Goal: Transaction & Acquisition: Download file/media

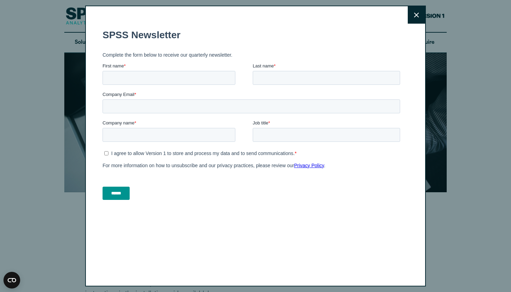
click at [413, 18] on button "Close" at bounding box center [416, 14] width 17 height 17
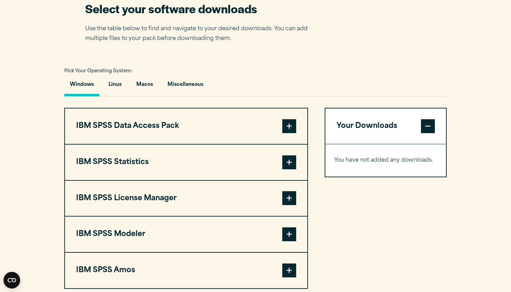
scroll to position [456, 0]
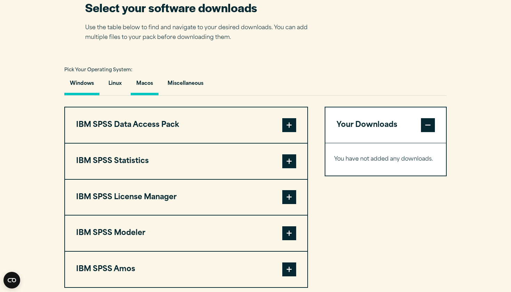
click at [148, 85] on button "Macos" at bounding box center [145, 85] width 28 height 20
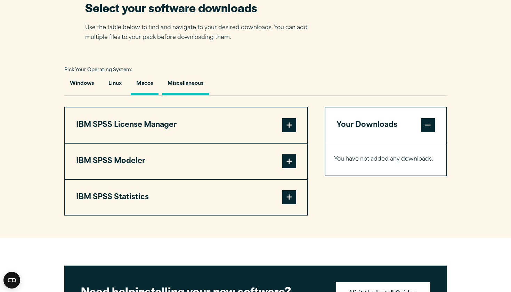
click at [179, 86] on button "Miscellaneous" at bounding box center [185, 85] width 47 height 20
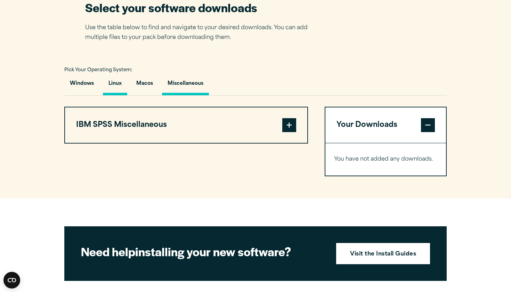
click at [126, 82] on button "Linux" at bounding box center [115, 85] width 24 height 20
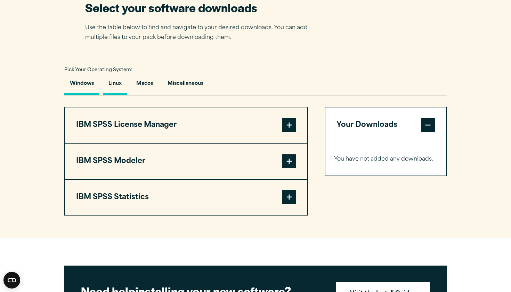
click at [77, 86] on button "Windows" at bounding box center [81, 85] width 35 height 20
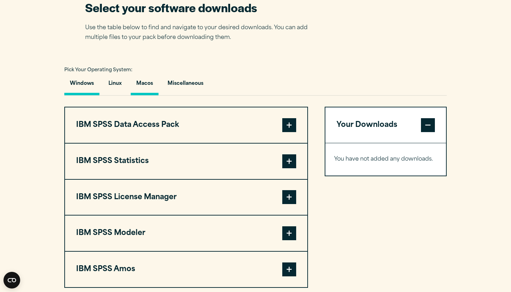
click at [147, 83] on button "Macos" at bounding box center [145, 85] width 28 height 20
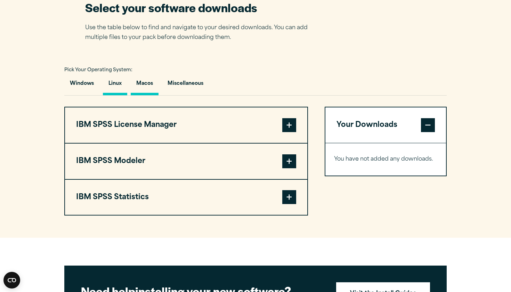
drag, startPoint x: 156, startPoint y: 83, endPoint x: 128, endPoint y: 83, distance: 28.2
click at [128, 83] on div "Windows Linux [GEOGRAPHIC_DATA] Miscellaneous" at bounding box center [255, 85] width 382 height 20
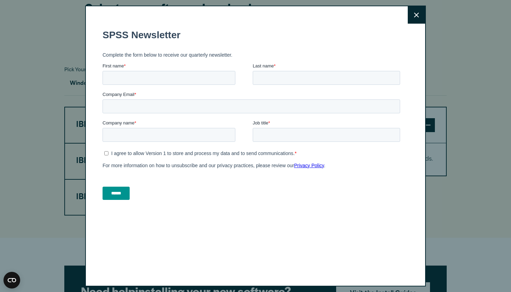
click at [416, 16] on icon at bounding box center [416, 15] width 5 height 5
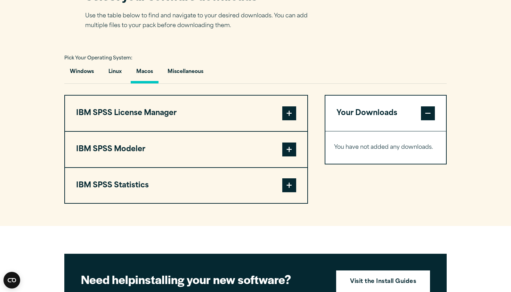
scroll to position [469, 0]
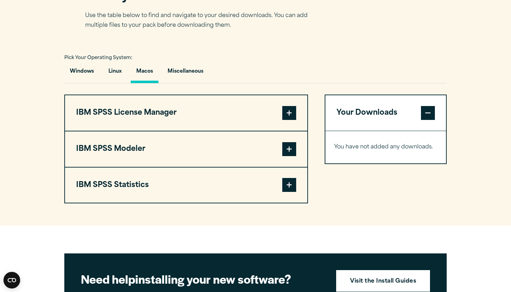
click at [294, 112] on span at bounding box center [289, 113] width 14 height 14
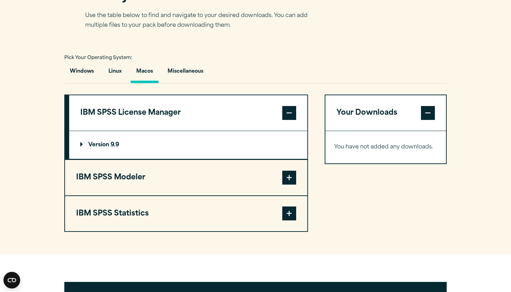
click at [291, 114] on span at bounding box center [289, 113] width 14 height 14
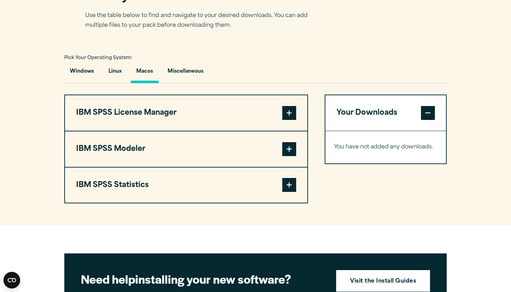
click at [292, 148] on span at bounding box center [289, 149] width 14 height 14
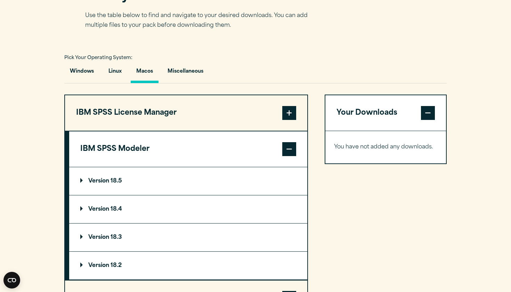
click at [291, 150] on span at bounding box center [289, 149] width 14 height 14
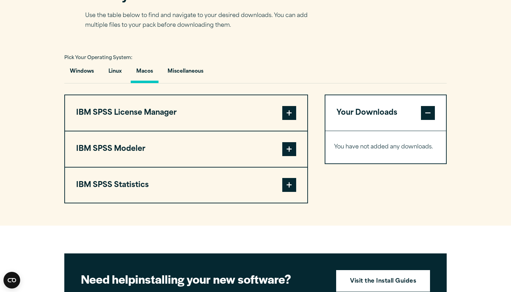
click at [291, 188] on span at bounding box center [289, 185] width 14 height 14
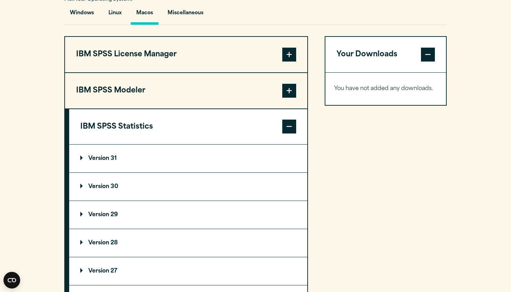
scroll to position [539, 0]
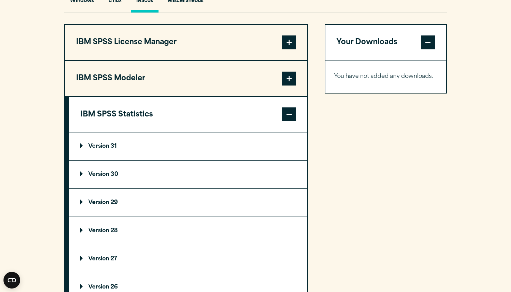
click at [92, 148] on p "Version 31" at bounding box center [98, 147] width 36 height 6
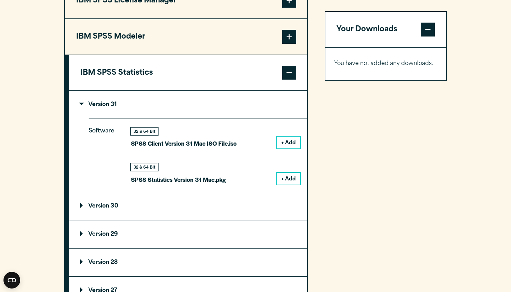
scroll to position [582, 0]
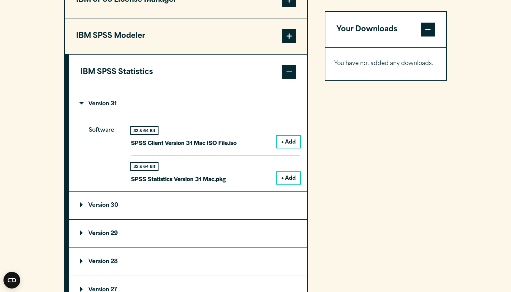
click at [293, 178] on button "+ Add" at bounding box center [288, 178] width 23 height 12
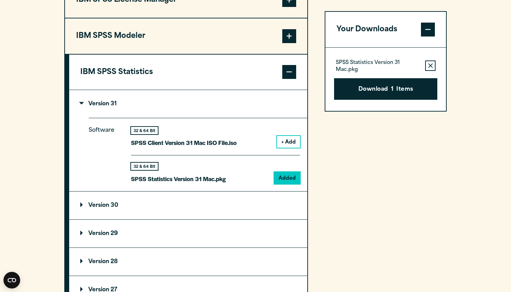
click at [288, 142] on button "+ Add" at bounding box center [288, 142] width 23 height 12
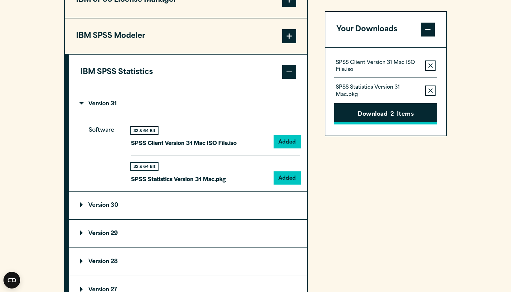
click at [394, 114] on span "2" at bounding box center [391, 114] width 3 height 9
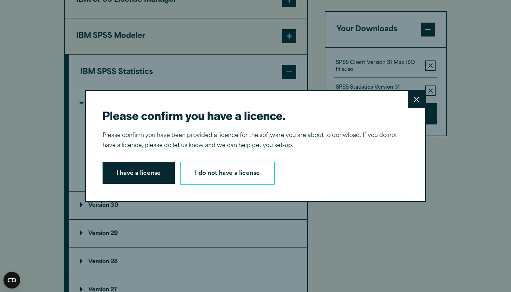
click at [419, 97] on icon at bounding box center [416, 99] width 5 height 5
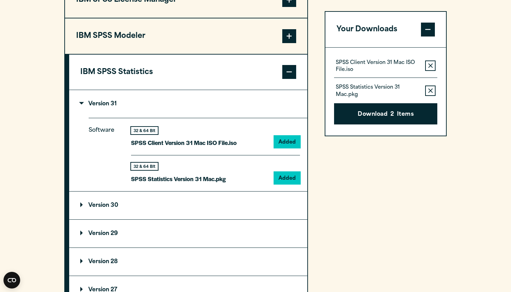
click at [434, 92] on div "Please confirm you have a licence. Close Please confirm you have been provided …" at bounding box center [255, 146] width 511 height 292
click at [434, 88] on button "Remove this item from your software download list" at bounding box center [430, 91] width 10 height 10
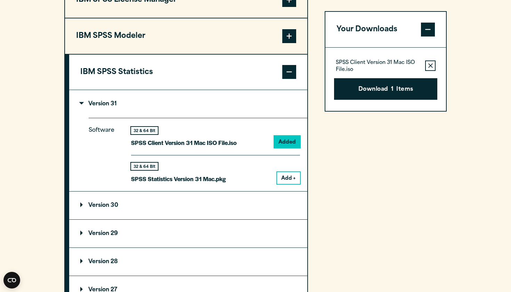
click at [433, 68] on button "Remove this item from your software download list" at bounding box center [430, 65] width 10 height 10
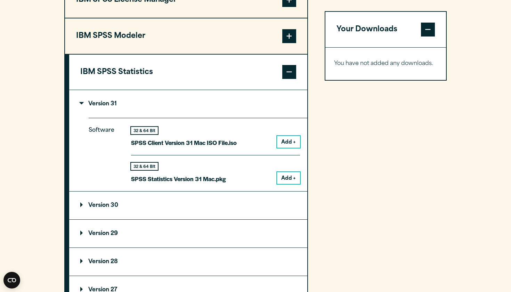
click at [286, 140] on button "Add +" at bounding box center [288, 142] width 23 height 12
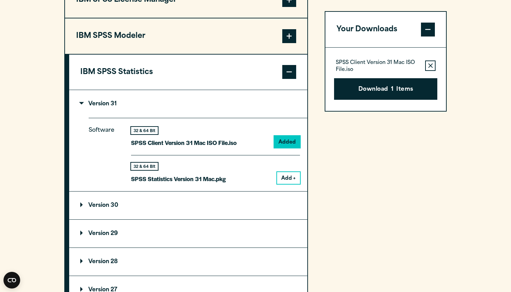
click at [285, 172] on button "Add +" at bounding box center [288, 178] width 23 height 12
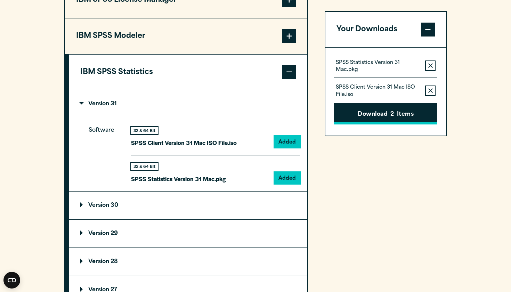
click at [391, 112] on span "2" at bounding box center [391, 114] width 3 height 9
click at [373, 113] on button "Download 2 Items" at bounding box center [385, 114] width 103 height 22
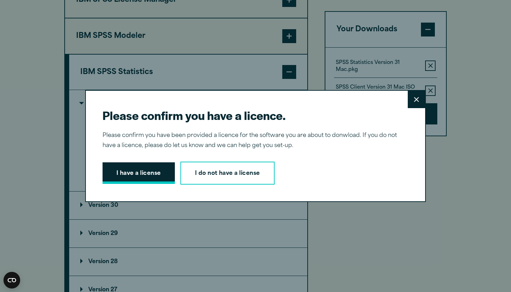
click at [144, 173] on button "I have a license" at bounding box center [139, 173] width 72 height 22
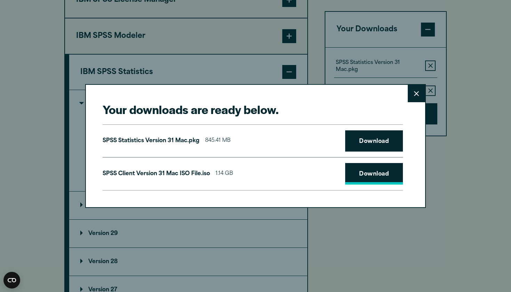
click at [368, 175] on link "Download" at bounding box center [374, 174] width 58 height 22
click at [381, 139] on link "Download" at bounding box center [374, 141] width 58 height 22
click at [412, 94] on button "Close" at bounding box center [416, 93] width 17 height 17
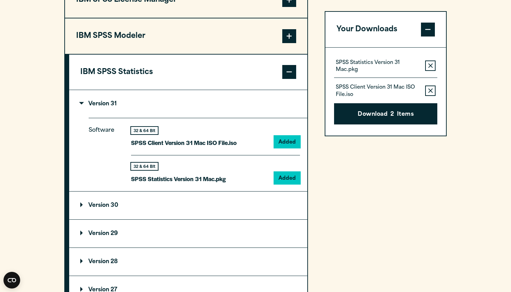
click at [346, 210] on div "Your Downloads SPSS Statistics Version 31 Mac.pkg Remove this item from your so…" at bounding box center [386, 157] width 122 height 351
